Goal: Navigation & Orientation: Understand site structure

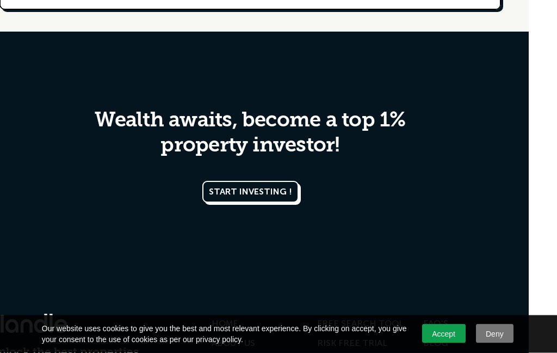
scroll to position [5148, 28]
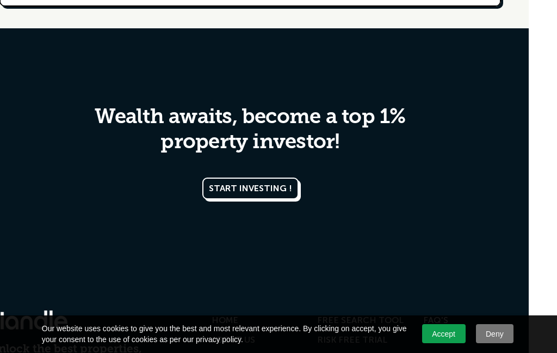
click at [451, 343] on link "Accept" at bounding box center [444, 333] width 44 height 19
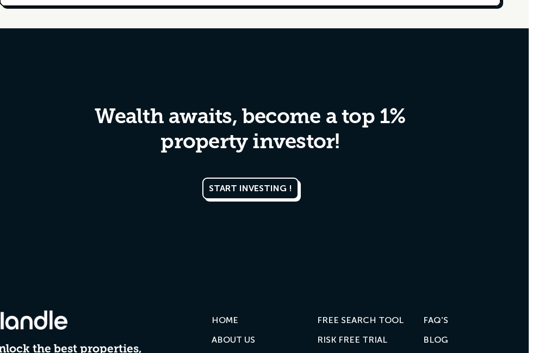
click at [435, 315] on div "FAQ'S" at bounding box center [435, 320] width 25 height 11
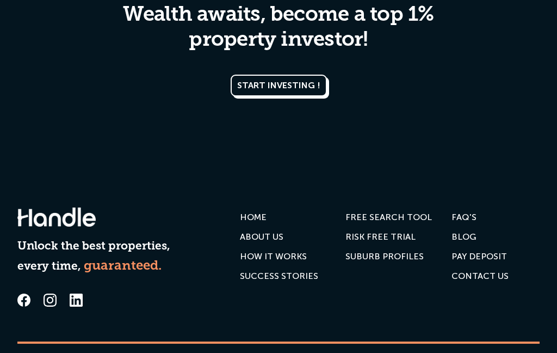
scroll to position [1292, 0]
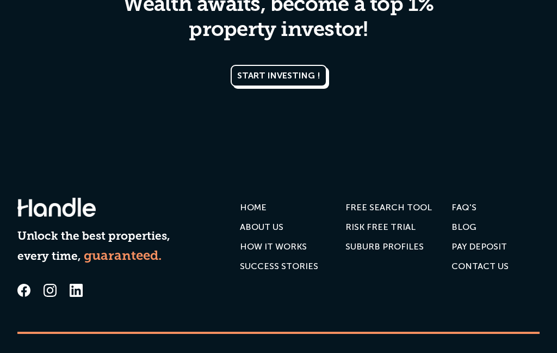
click at [495, 250] on div "PAY DEPOSIT" at bounding box center [480, 246] width 56 height 11
click at [490, 244] on div "PAY DEPOSIT" at bounding box center [480, 246] width 56 height 11
click at [488, 248] on div "PAY DEPOSIT" at bounding box center [480, 246] width 56 height 11
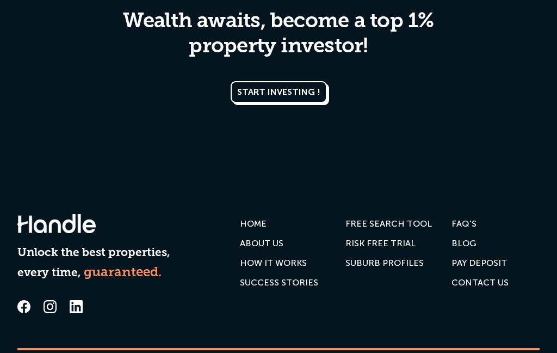
scroll to position [2461, 0]
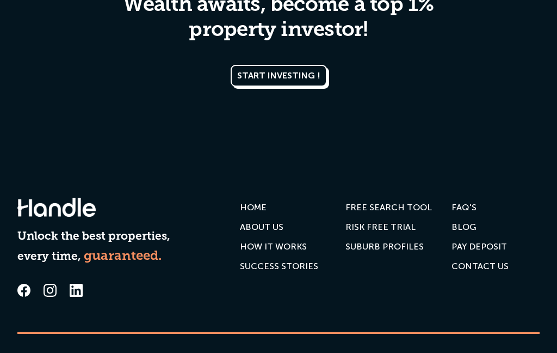
click at [405, 205] on div "FREE SEARCH TOOL" at bounding box center [389, 207] width 87 height 11
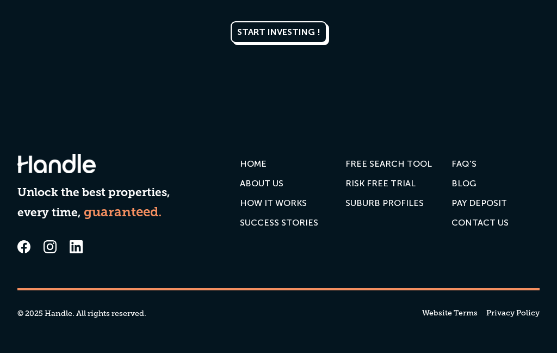
click at [495, 224] on div "Contact us" at bounding box center [480, 222] width 57 height 11
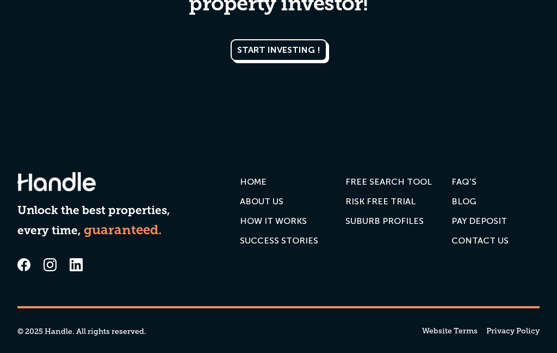
scroll to position [2504, 0]
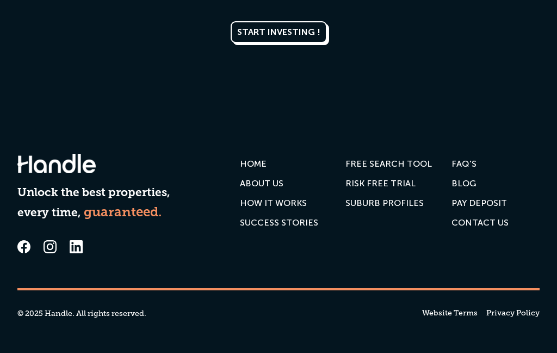
click at [398, 186] on div "RISK FREE TRIAL" at bounding box center [381, 183] width 70 height 11
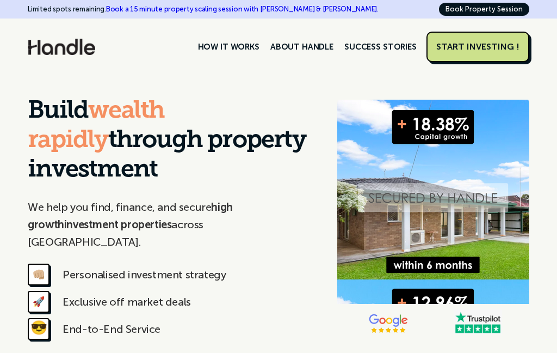
click at [401, 50] on link "SUCCESS STORIES" at bounding box center [380, 47] width 83 height 19
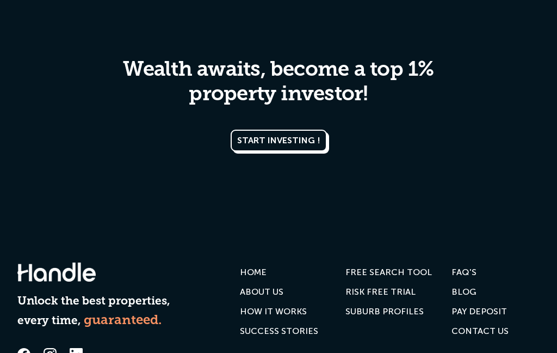
scroll to position [5276, 0]
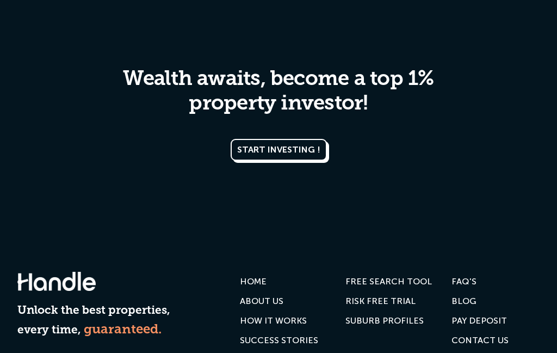
click at [268, 295] on div "ABOUT US" at bounding box center [262, 300] width 44 height 11
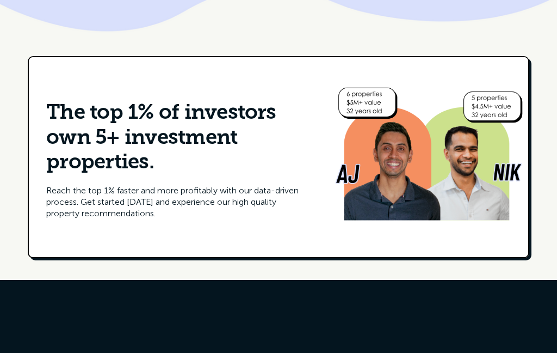
scroll to position [1691, 0]
